Goal: Information Seeking & Learning: Learn about a topic

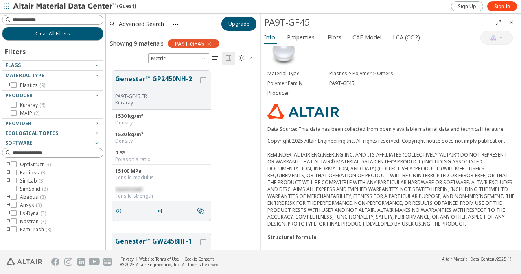
scroll to position [62, 0]
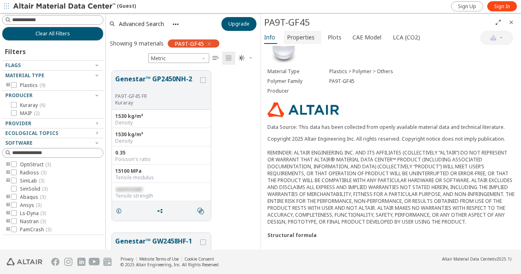
click at [295, 35] on span "Properties" at bounding box center [301, 37] width 28 height 13
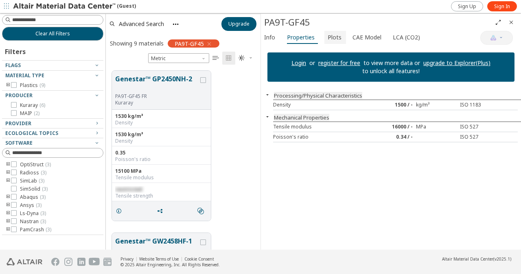
click at [333, 39] on span "Plots" at bounding box center [335, 37] width 14 height 13
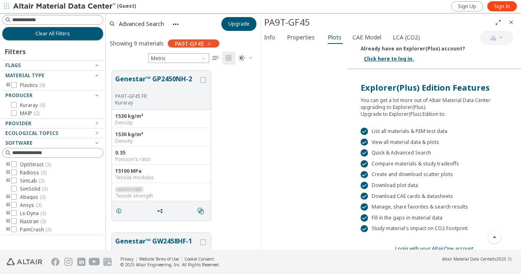
scroll to position [139, 0]
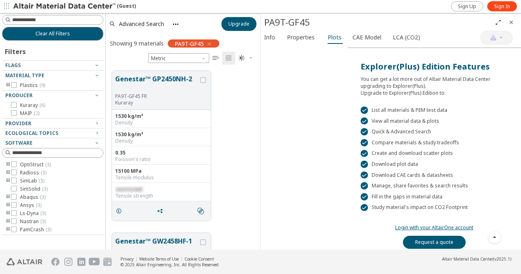
click at [391, 107] on div " List all materials & PEM test data" at bounding box center [434, 110] width 147 height 7
click at [408, 107] on div " List all materials & PEM test data" at bounding box center [434, 110] width 147 height 7
click at [376, 129] on div " Quick & Advanced Search" at bounding box center [434, 131] width 147 height 7
click at [368, 33] on span "CAE Model" at bounding box center [366, 37] width 29 height 13
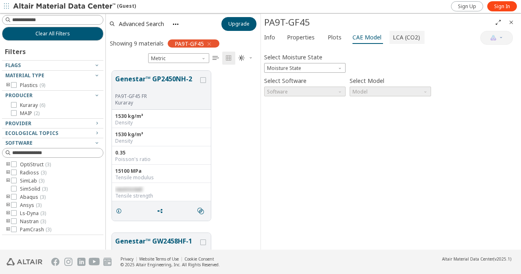
click at [411, 35] on span "LCA (CO2)" at bounding box center [406, 37] width 27 height 13
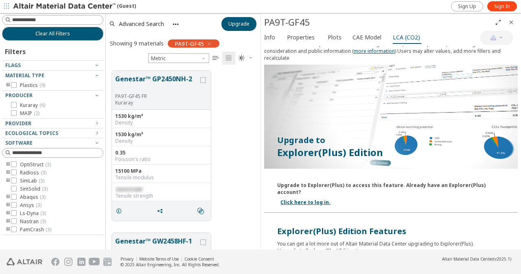
scroll to position [0, 0]
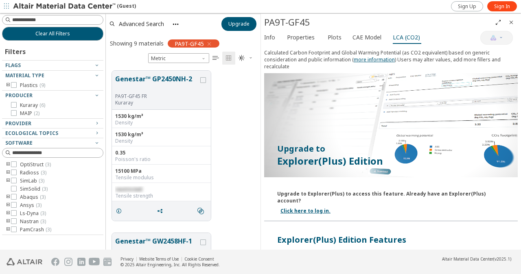
click at [337, 107] on img at bounding box center [391, 125] width 254 height 104
click at [394, 113] on img at bounding box center [391, 125] width 254 height 104
click at [400, 144] on img at bounding box center [391, 125] width 254 height 104
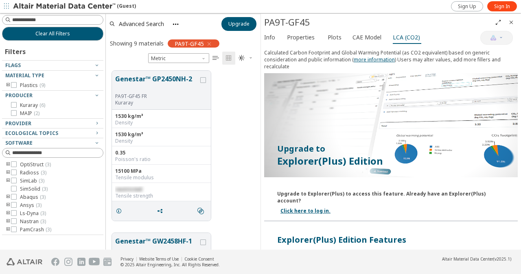
click at [400, 144] on img at bounding box center [391, 125] width 254 height 104
click at [406, 132] on img at bounding box center [391, 125] width 254 height 104
click at [406, 131] on img at bounding box center [391, 125] width 254 height 104
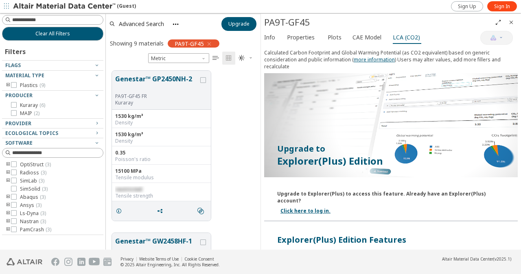
click at [406, 130] on img at bounding box center [391, 125] width 254 height 104
click at [406, 128] on img at bounding box center [391, 125] width 254 height 104
click at [406, 127] on img at bounding box center [391, 125] width 254 height 104
click at [405, 127] on img at bounding box center [391, 125] width 254 height 104
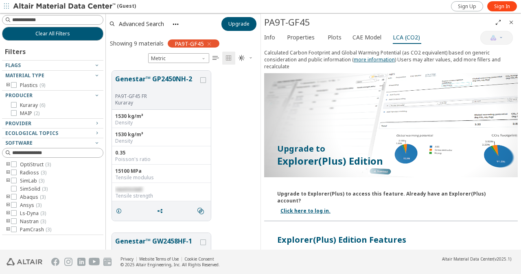
click at [405, 126] on img at bounding box center [391, 125] width 254 height 104
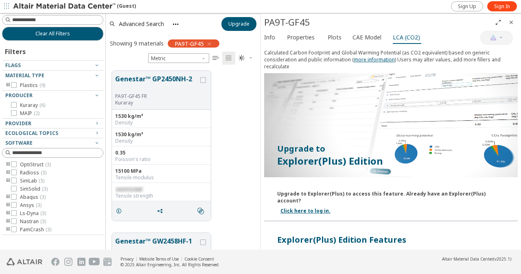
click at [405, 126] on img at bounding box center [391, 125] width 254 height 104
click at [297, 36] on span "Properties" at bounding box center [301, 37] width 28 height 13
